Goal: Task Accomplishment & Management: Manage account settings

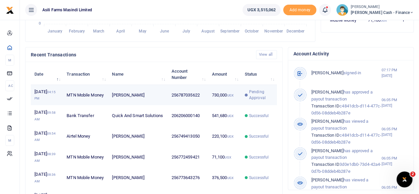
scroll to position [199, 0]
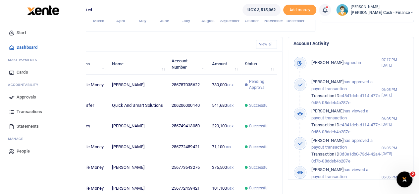
click at [12, 96] on icon at bounding box center [12, 97] width 6 height 6
click at [21, 97] on span "Approvals" at bounding box center [27, 97] width 20 height 7
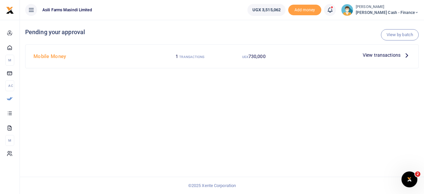
click at [404, 58] on icon at bounding box center [407, 54] width 7 height 7
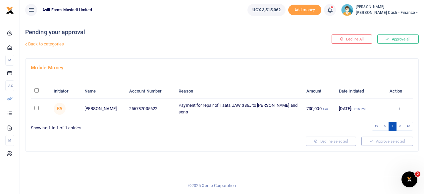
click at [38, 90] on input "\a \a : activate to sort column descending" at bounding box center [36, 90] width 4 height 4
checkbox input "true"
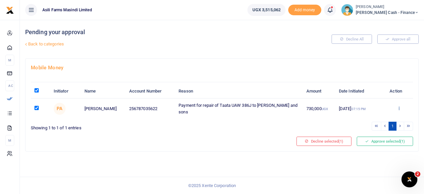
click at [401, 109] on link at bounding box center [399, 108] width 4 height 5
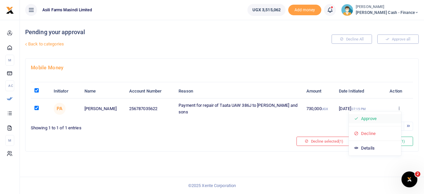
click at [375, 120] on link "Approve" at bounding box center [375, 118] width 52 height 9
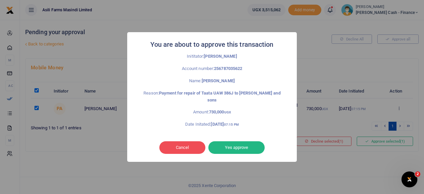
click at [247, 144] on button "Yes approve" at bounding box center [237, 147] width 56 height 13
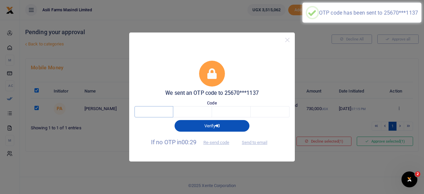
click at [153, 112] on input "text" at bounding box center [154, 111] width 39 height 11
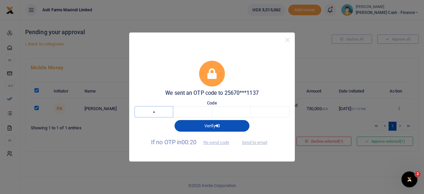
type input "5"
type input "8"
type input "1"
type input "5"
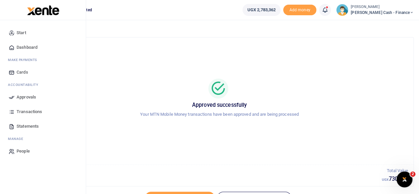
click at [28, 94] on span "Approvals" at bounding box center [27, 97] width 20 height 7
